Goal: Navigation & Orientation: Find specific page/section

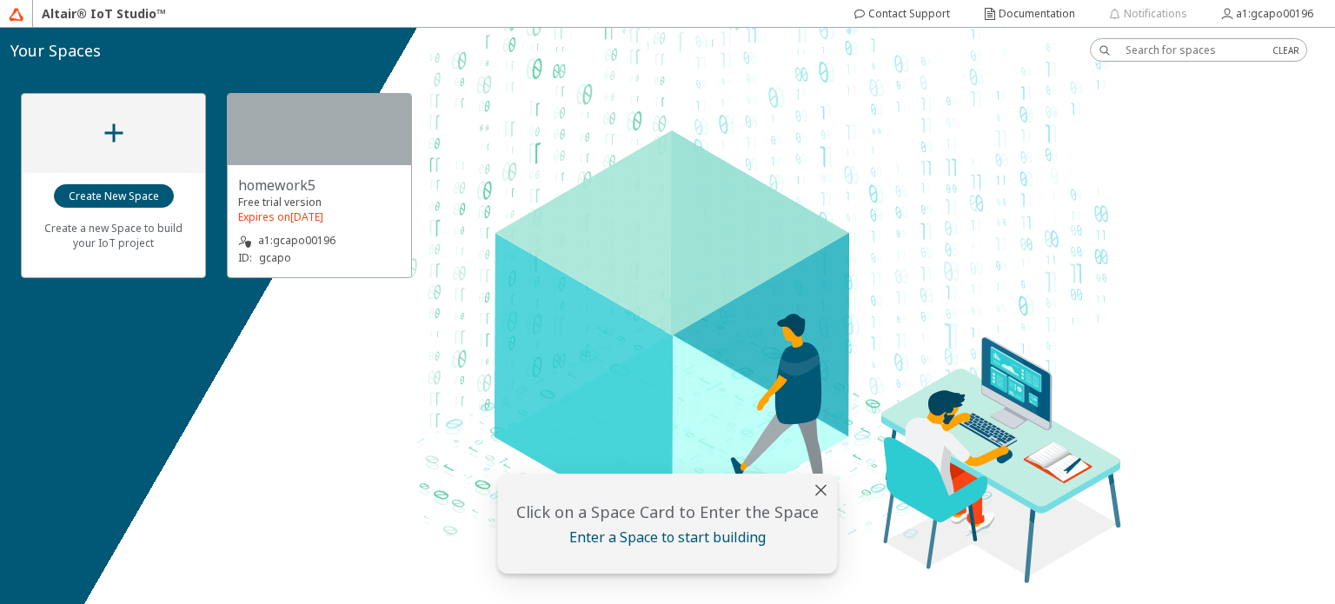
click at [0, 0] on slot "Enter a Space to start building" at bounding box center [0, 0] width 0 height 0
drag, startPoint x: 577, startPoint y: 535, endPoint x: 585, endPoint y: 495, distance: 40.7
click at [585, 495] on div "Click on a Space Card to Enter the Space Enter a Space to start building" at bounding box center [668, 524] width 340 height 100
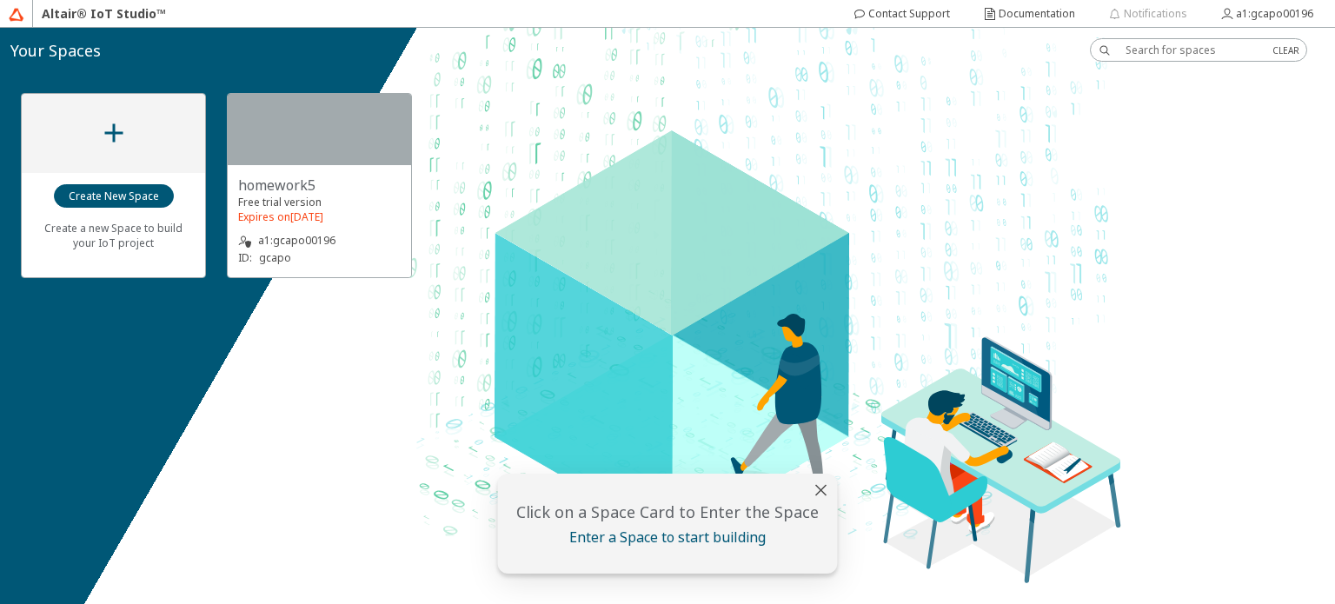
click at [585, 495] on div "Click on a Space Card to Enter the Space Enter a Space to start building" at bounding box center [668, 524] width 340 height 100
click at [0, 0] on slot "homework5" at bounding box center [0, 0] width 0 height 0
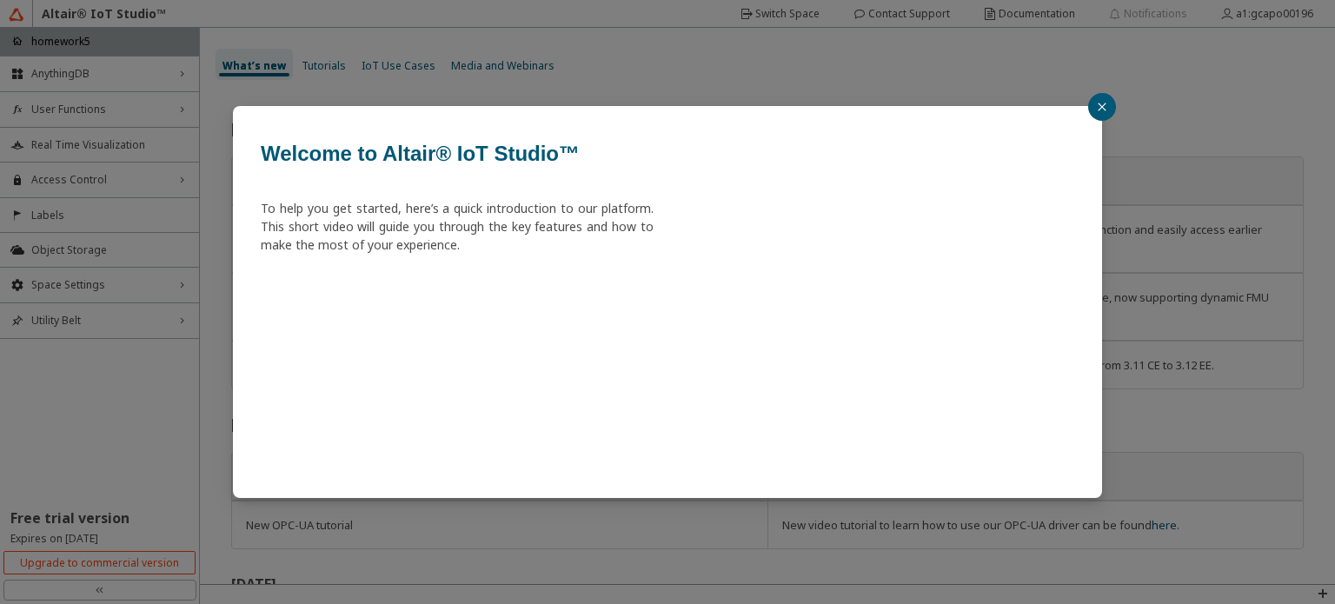
click at [1092, 105] on button "button" at bounding box center [1102, 107] width 28 height 28
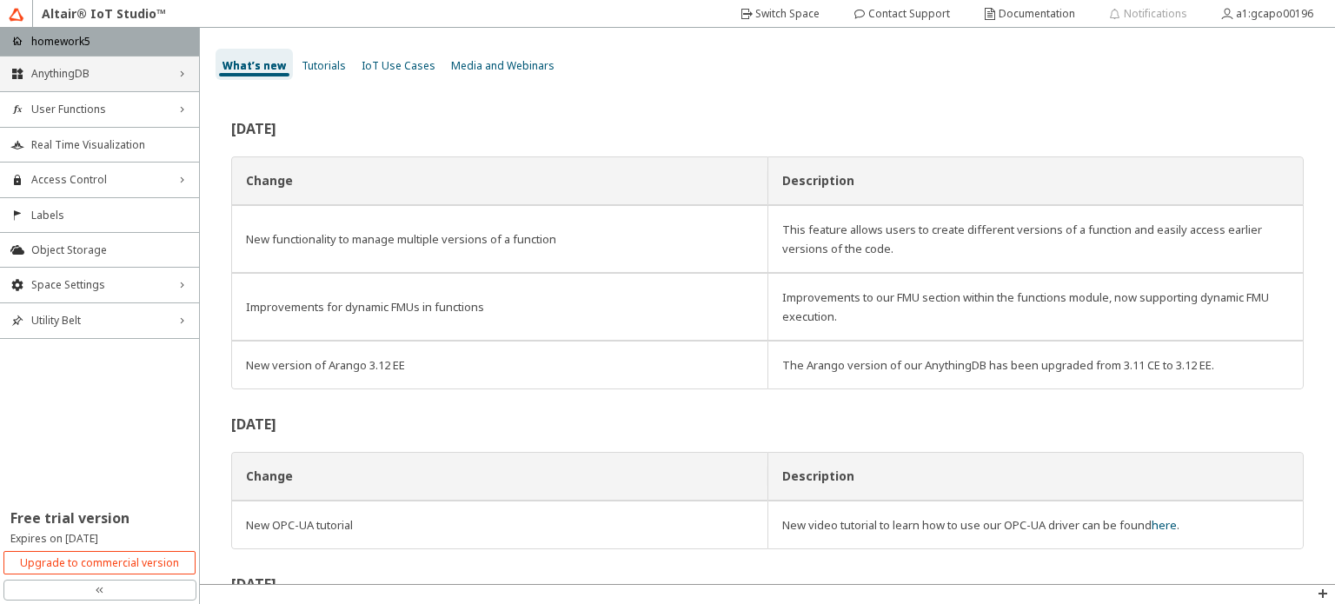
click at [67, 83] on div "AnythingDB right_chevron" at bounding box center [99, 74] width 199 height 35
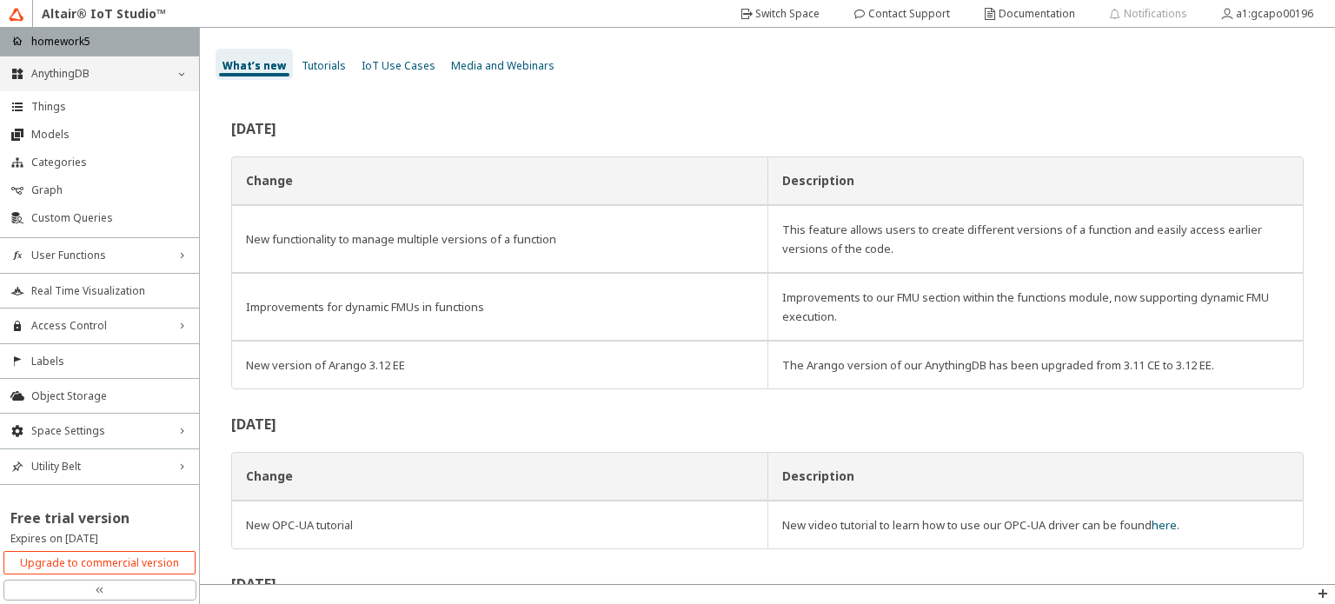
click at [41, 67] on span "AnythingDB" at bounding box center [99, 74] width 136 height 14
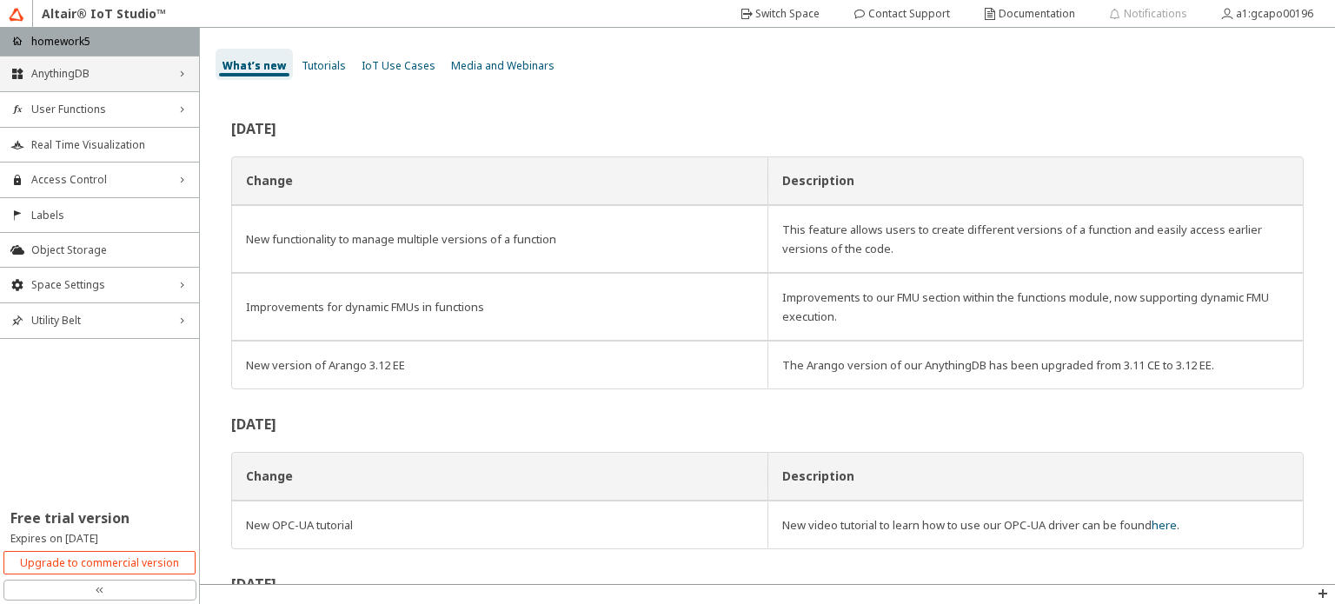
click at [41, 67] on span "AnythingDB" at bounding box center [99, 74] width 136 height 14
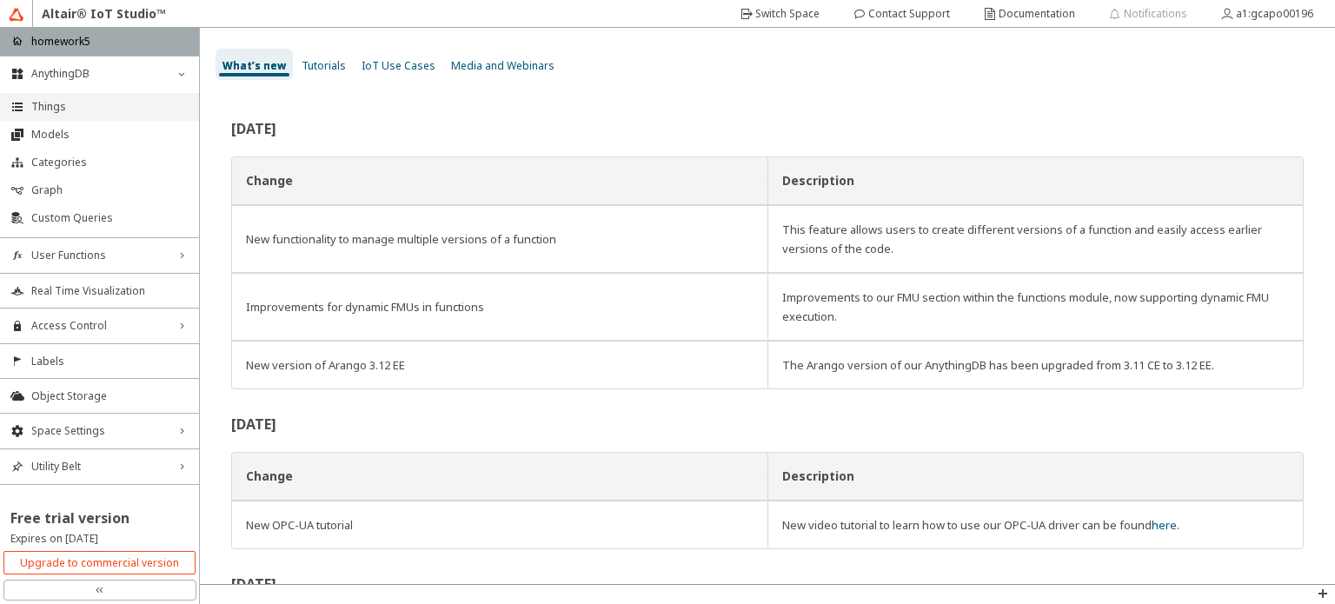
click at [33, 114] on li "Things" at bounding box center [99, 107] width 199 height 28
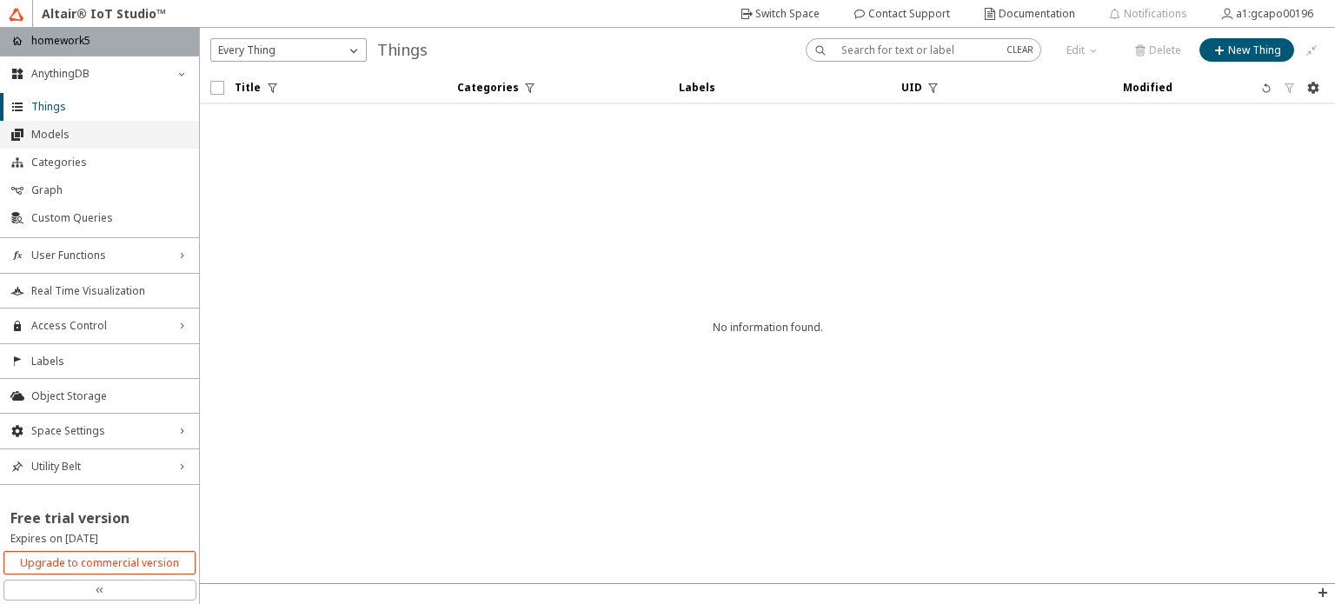
click at [60, 138] on span "Models" at bounding box center [109, 135] width 157 height 14
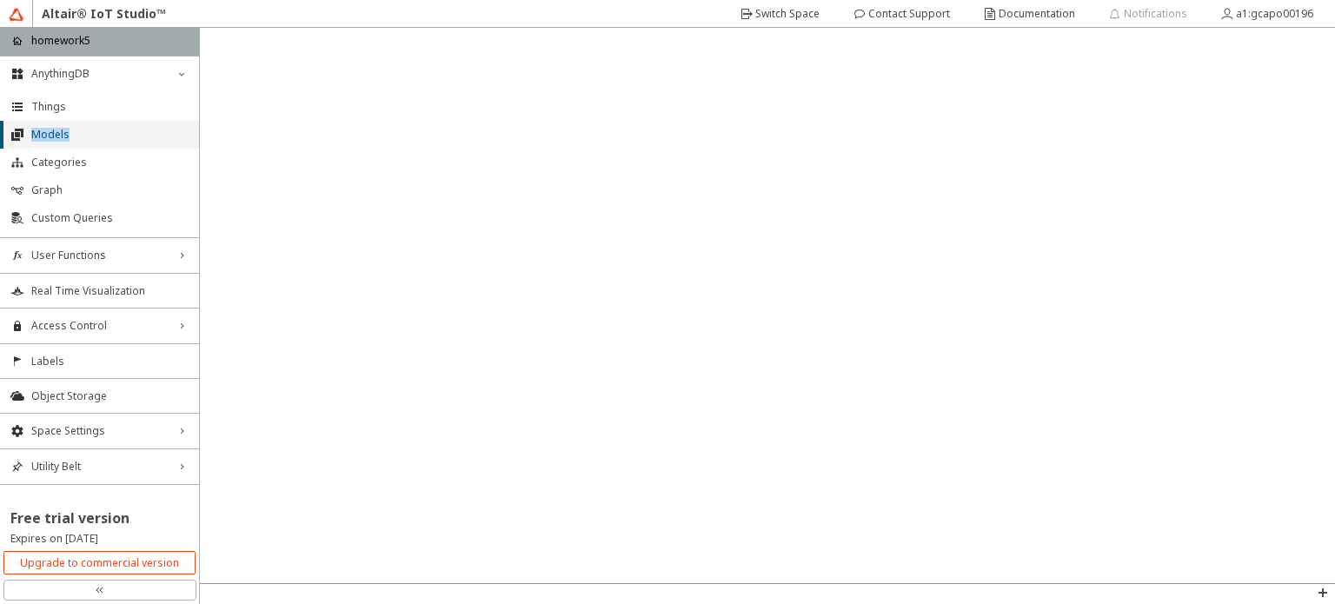
click at [60, 138] on span "Models" at bounding box center [109, 135] width 157 height 14
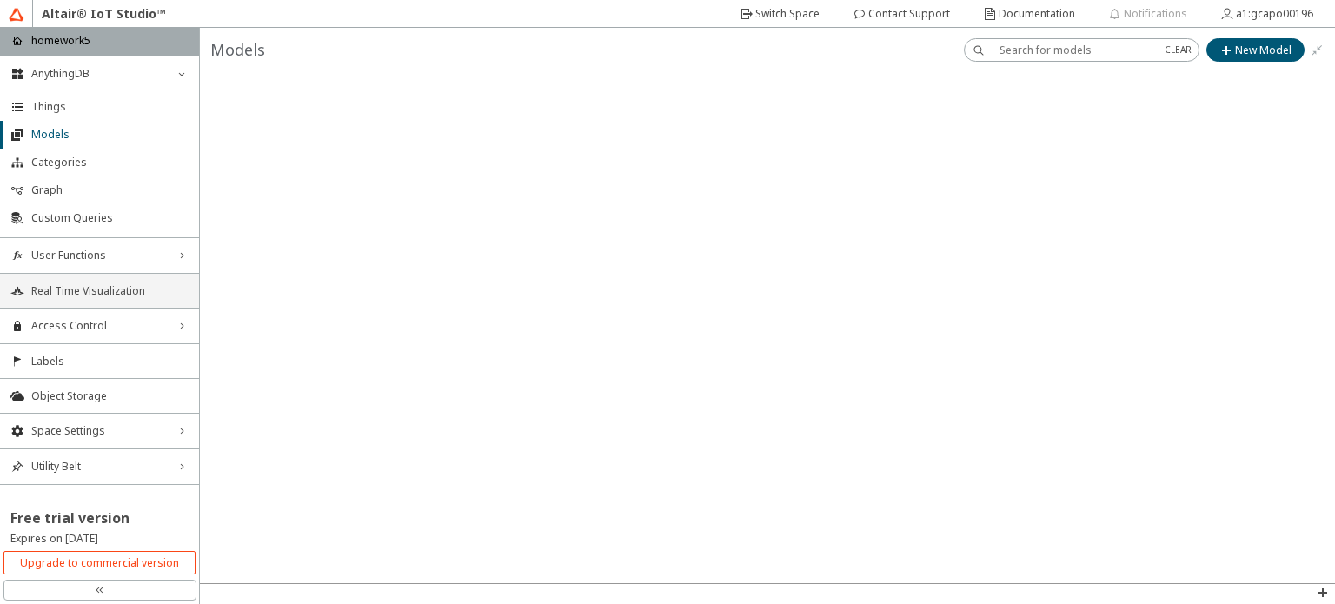
click at [96, 286] on span "Real Time Visualization" at bounding box center [109, 291] width 157 height 14
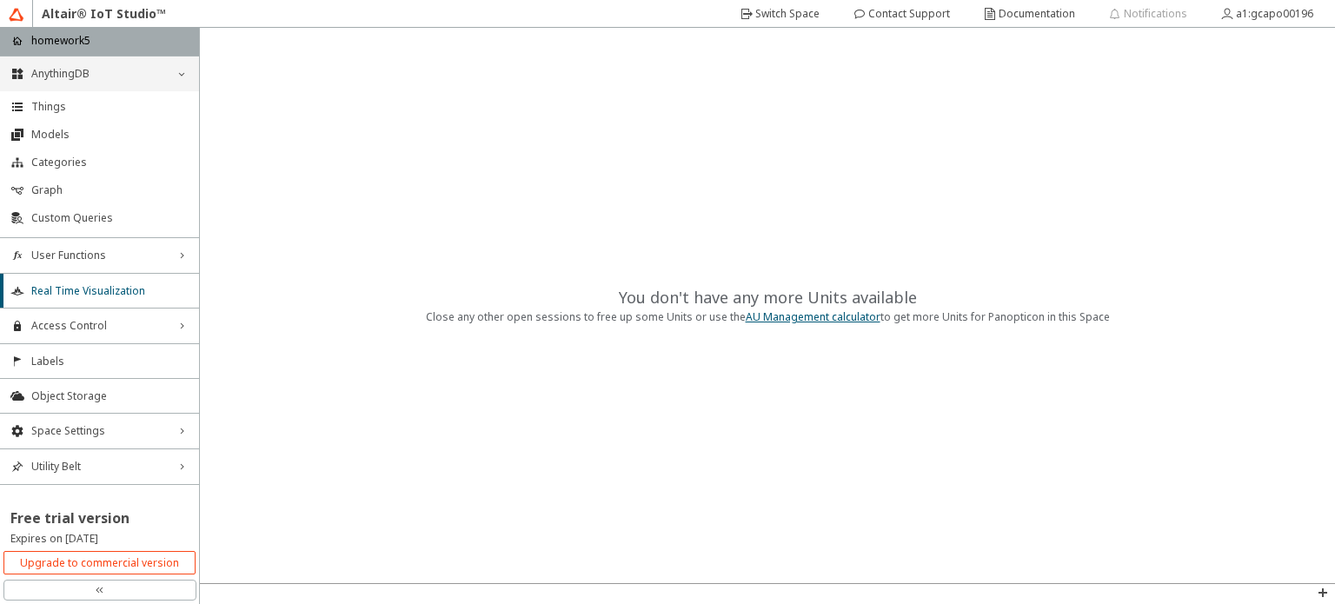
click at [185, 75] on icon "down_chevron" at bounding box center [182, 74] width 14 height 14
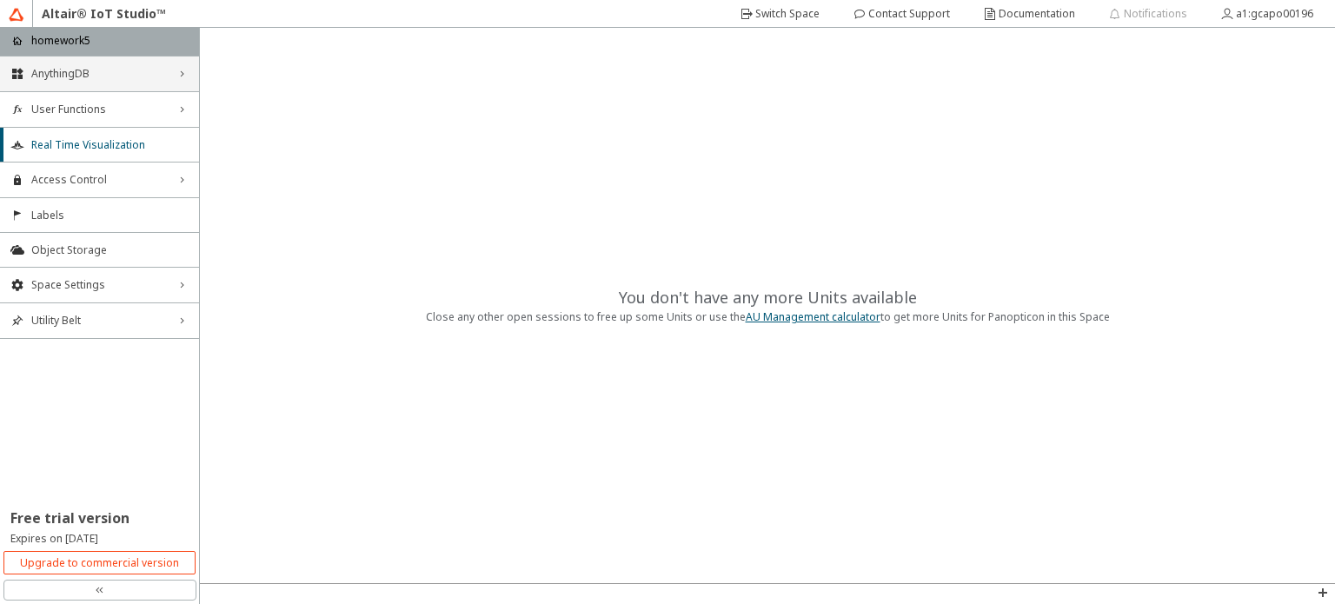
click at [587, 527] on div "You don't have any more Units available Close any other open sessions to free u…" at bounding box center [767, 305] width 1135 height 555
click at [59, 289] on span "Space Settings" at bounding box center [99, 285] width 136 height 14
click at [103, 592] on icon "double_left_chevron" at bounding box center [100, 590] width 14 height 14
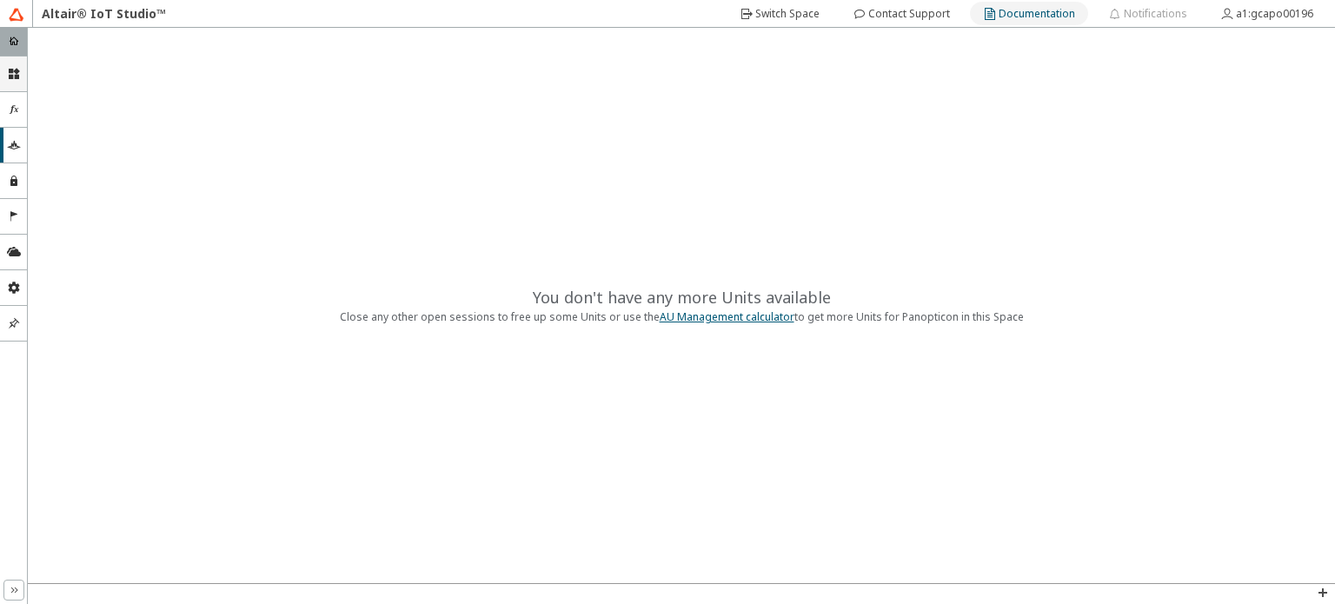
click at [1007, 25] on div "Documentation" at bounding box center [1037, 14] width 76 height 28
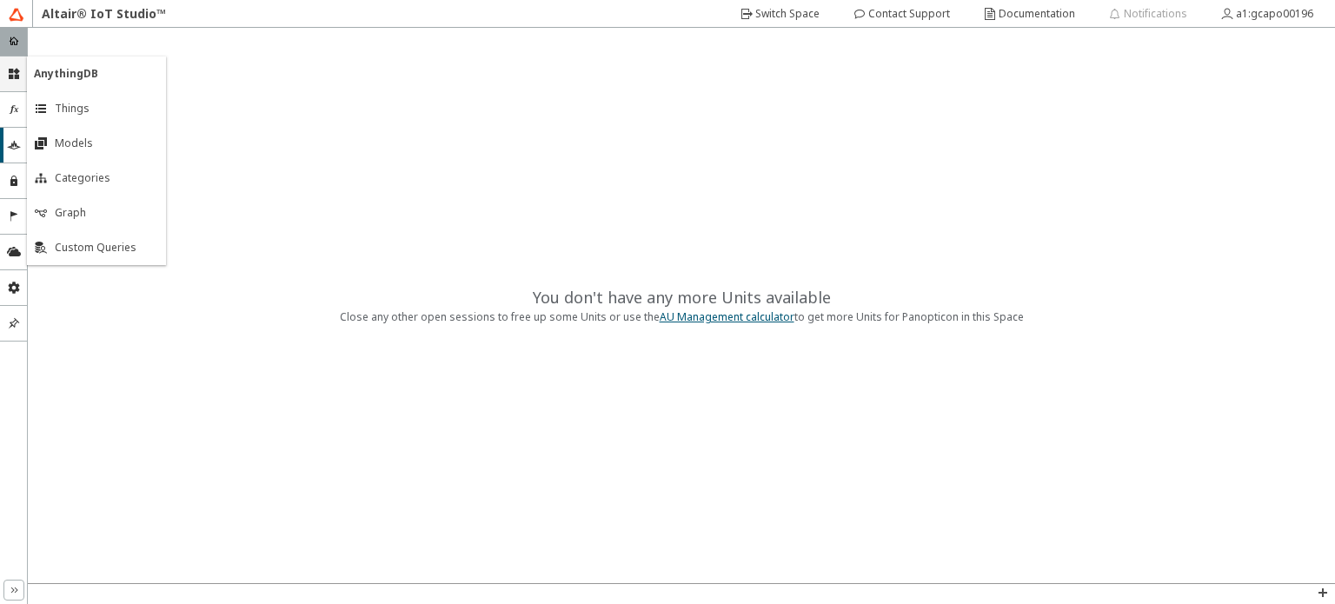
click at [3, 79] on div "AnythingDB down_chevron" at bounding box center [13, 74] width 27 height 35
click at [12, 585] on icon "double_right_chevron" at bounding box center [14, 590] width 14 height 14
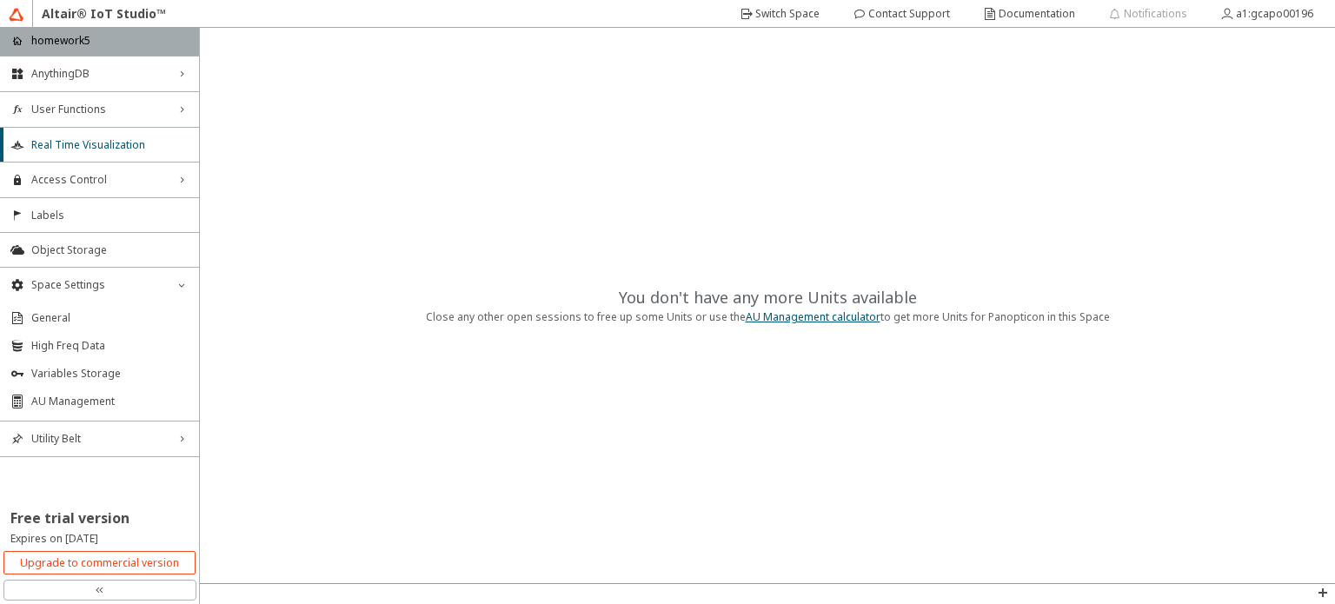
click at [12, 585] on div "double_left_chevron" at bounding box center [99, 590] width 193 height 21
